Goal: Information Seeking & Learning: Learn about a topic

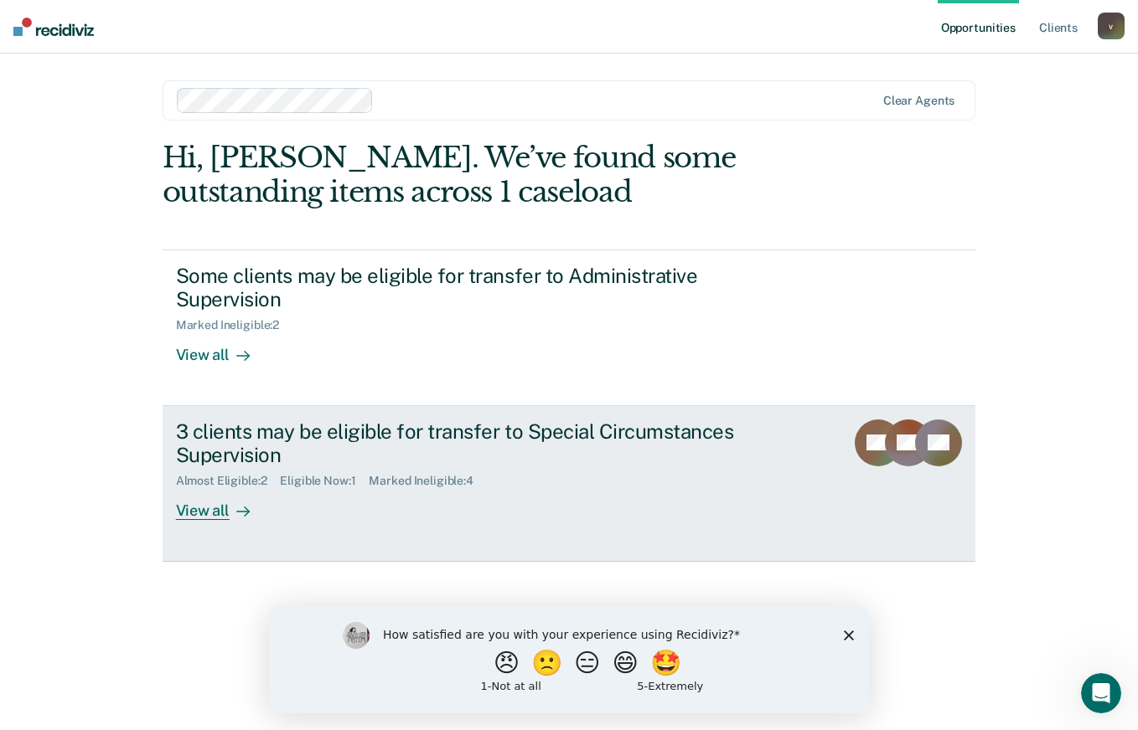
click at [508, 440] on div "3 clients may be eligible for transfer to Special Circumstances Supervision" at bounding box center [470, 444] width 588 height 49
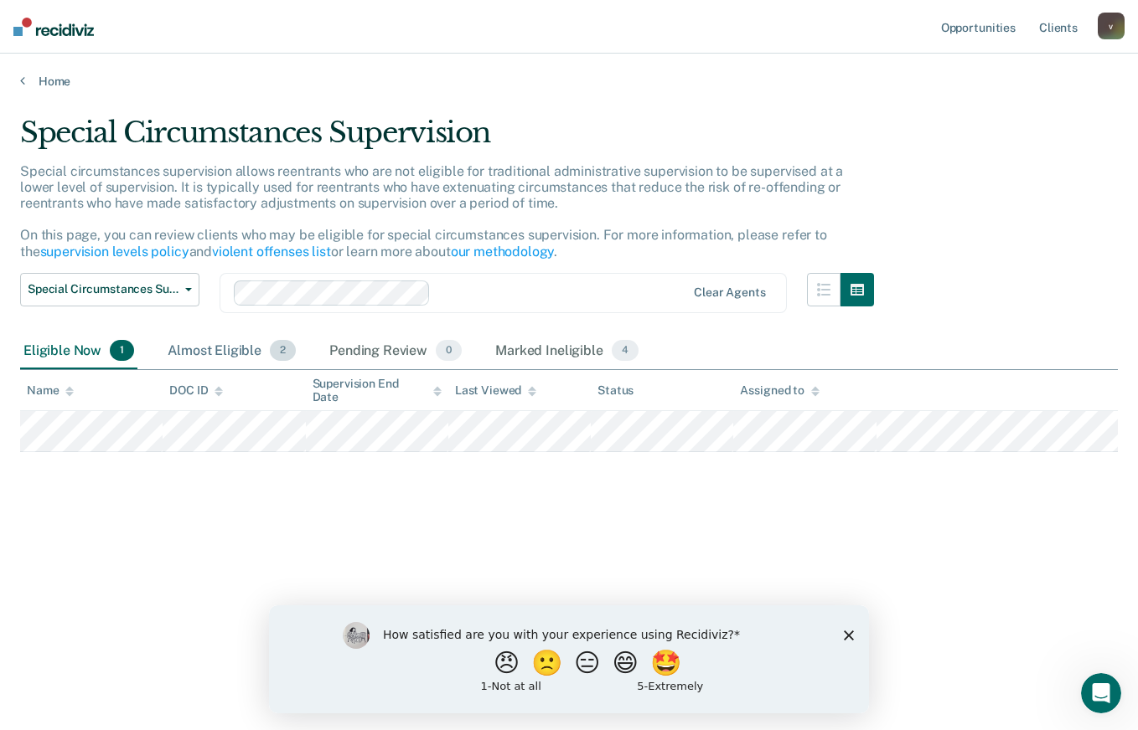
click at [241, 343] on div "Almost Eligible 2" at bounding box center [231, 351] width 135 height 37
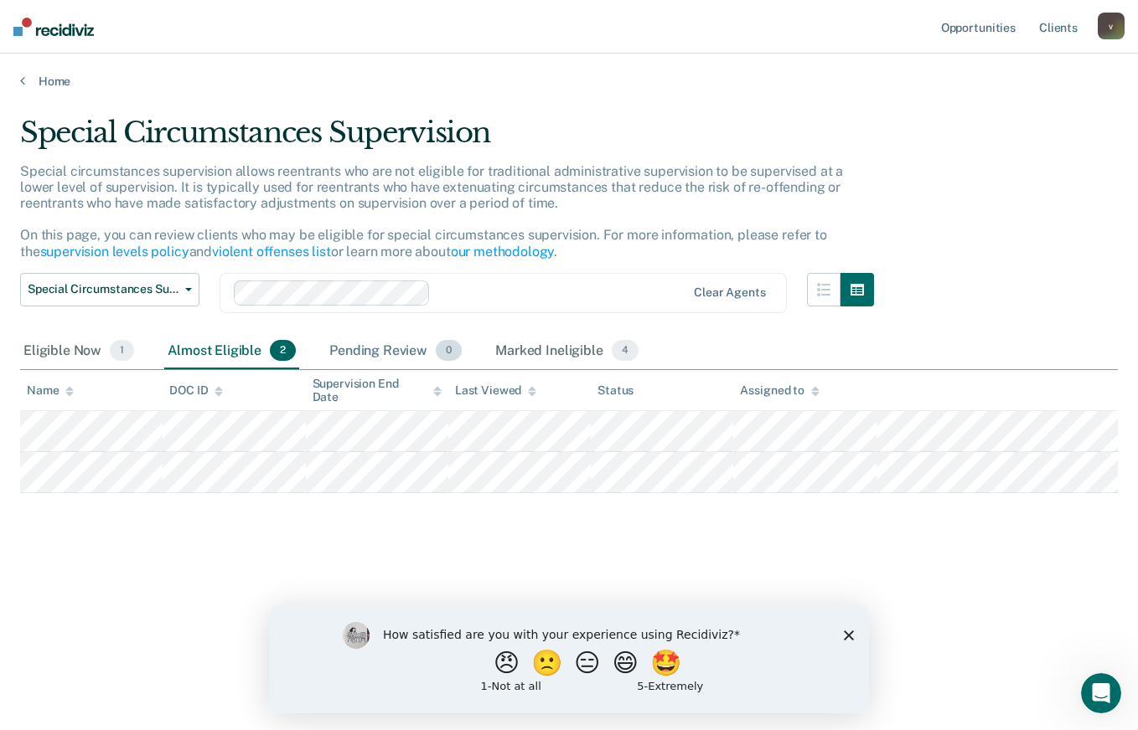
click at [352, 358] on div "Pending Review 0" at bounding box center [395, 351] width 139 height 37
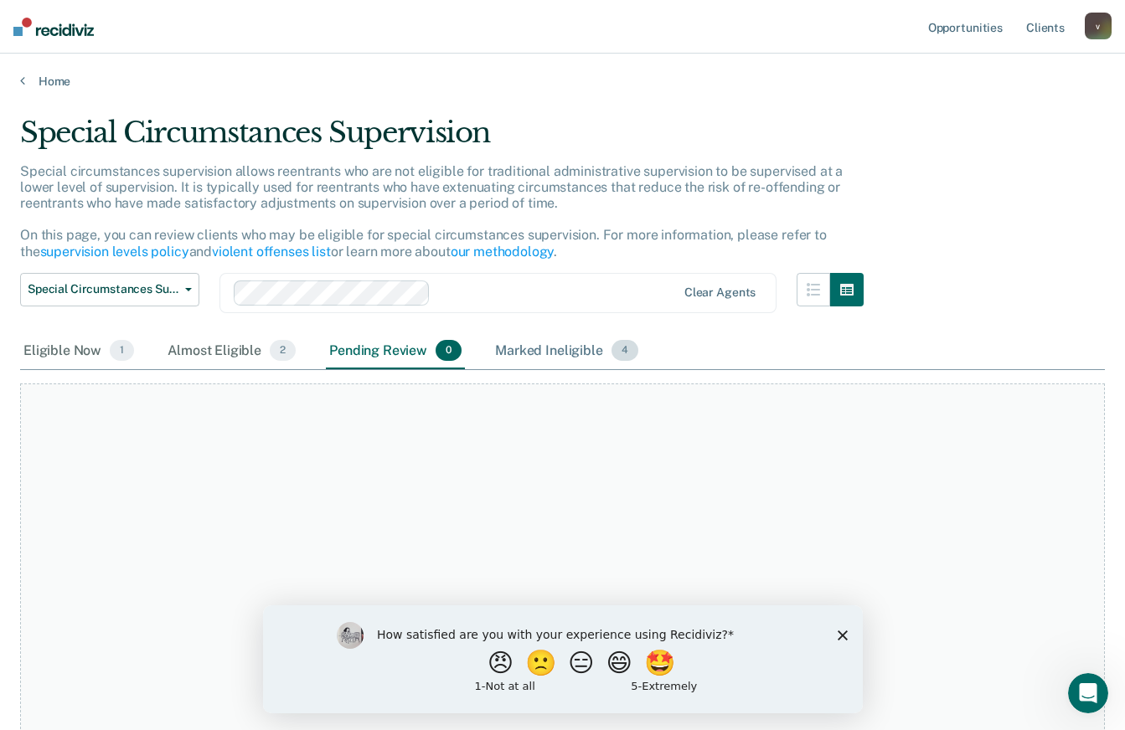
click at [521, 361] on div "Marked Ineligible 4" at bounding box center [567, 351] width 150 height 37
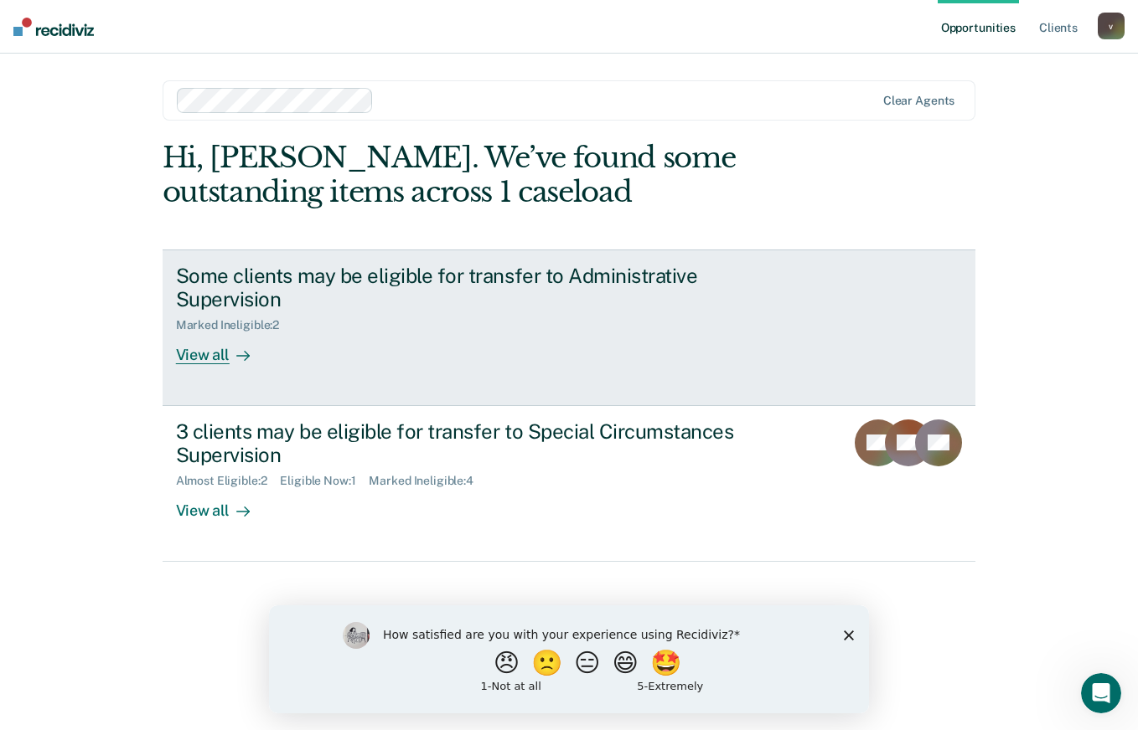
click at [476, 299] on div "Some clients may be eligible for transfer to Administrative Supervision" at bounding box center [470, 288] width 588 height 49
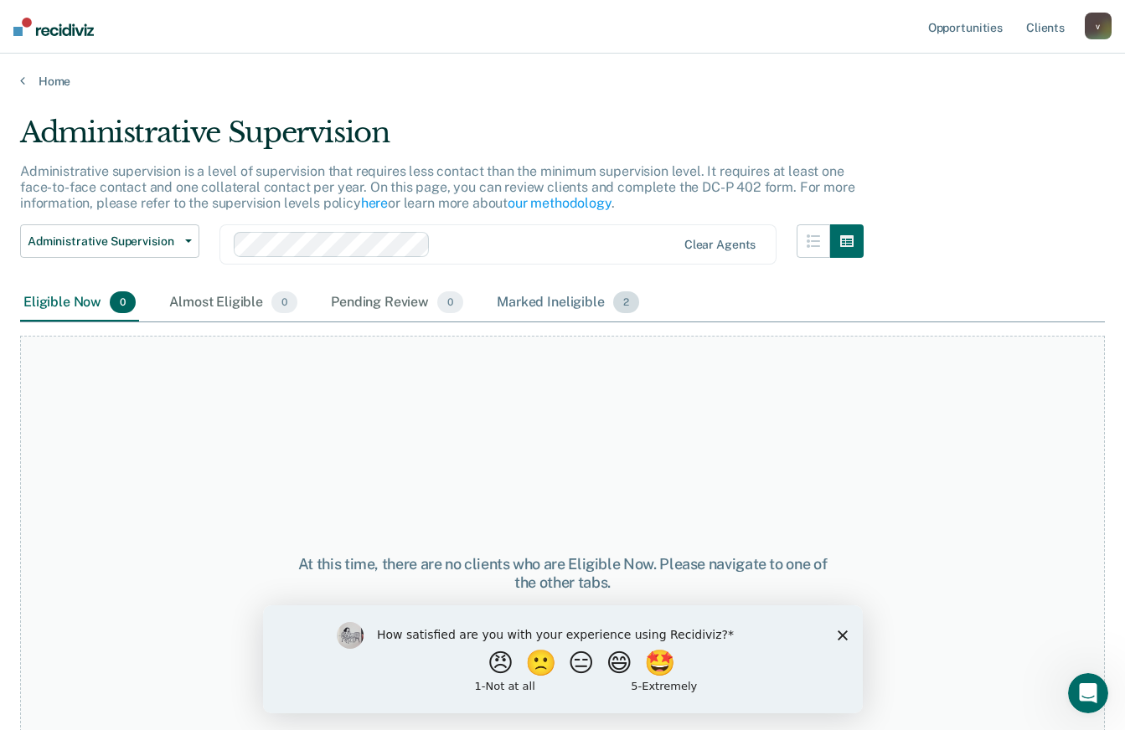
click at [524, 314] on div "Marked Ineligible 2" at bounding box center [567, 303] width 149 height 37
